Goal: Entertainment & Leisure: Consume media (video, audio)

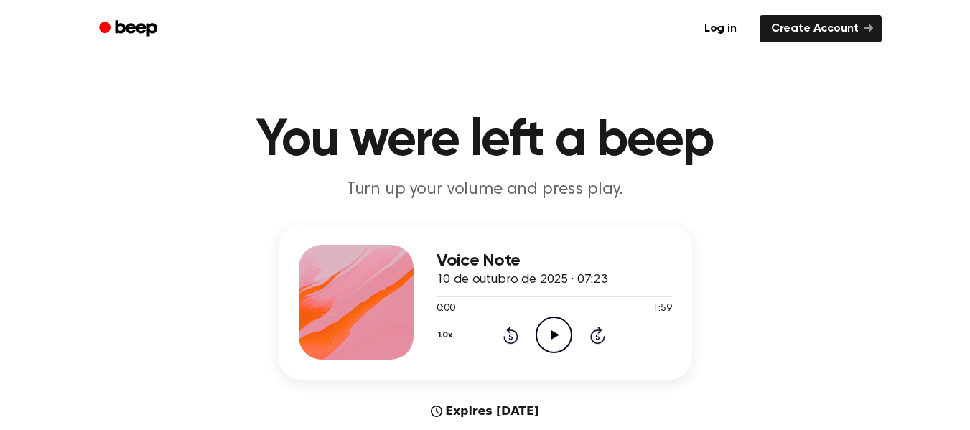
click at [552, 335] on icon at bounding box center [555, 334] width 8 height 9
click at [552, 335] on icon at bounding box center [554, 334] width 6 height 9
click at [549, 332] on icon "Play Audio" at bounding box center [554, 335] width 37 height 37
click at [552, 330] on icon "Pause Audio" at bounding box center [554, 335] width 37 height 37
